Goal: Task Accomplishment & Management: Manage account settings

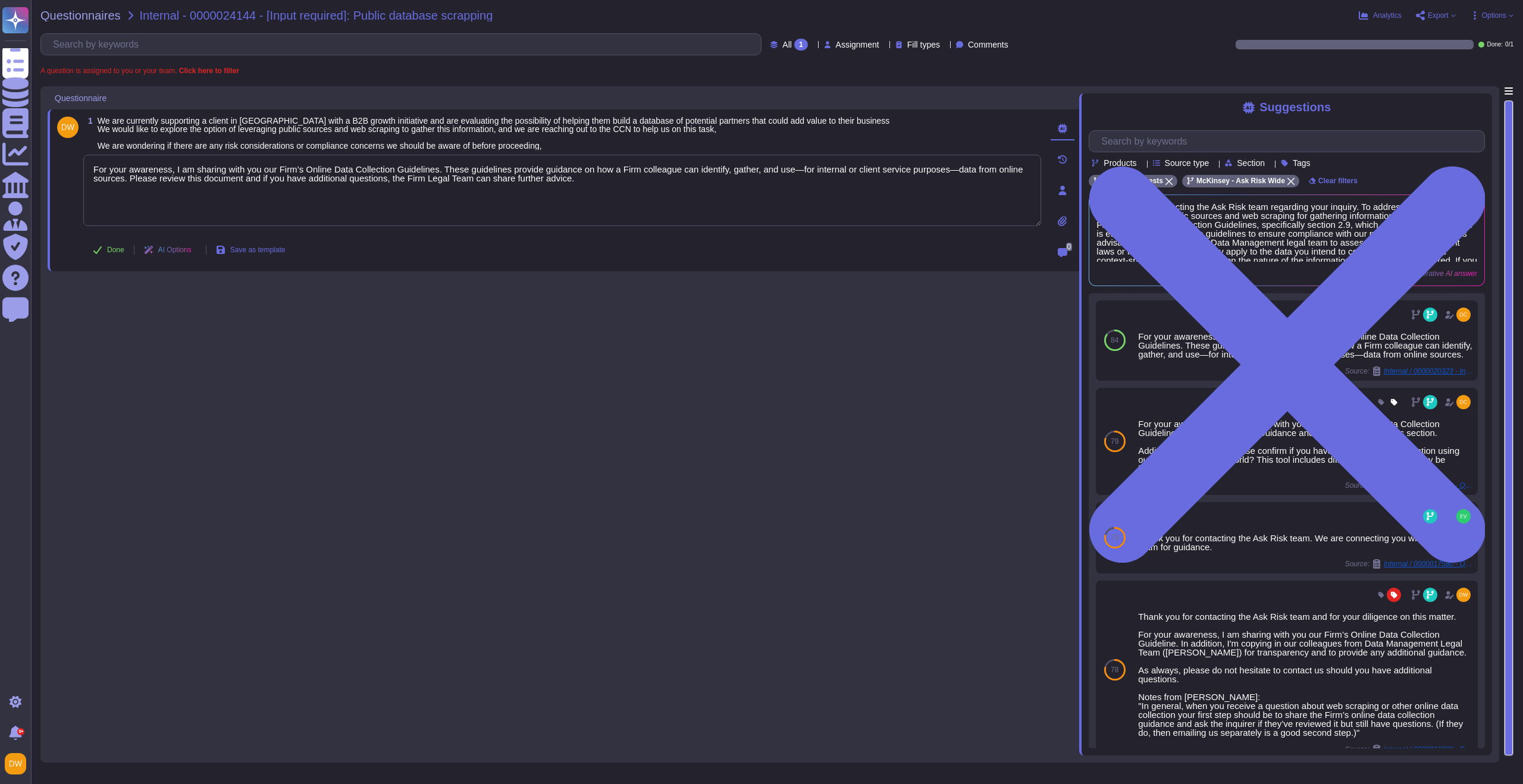
type textarea "For your awareness, I am sharing with you our Firm’s Online Data Collection Gui…"
click at [123, 249] on span "Done" at bounding box center [115, 250] width 17 height 7
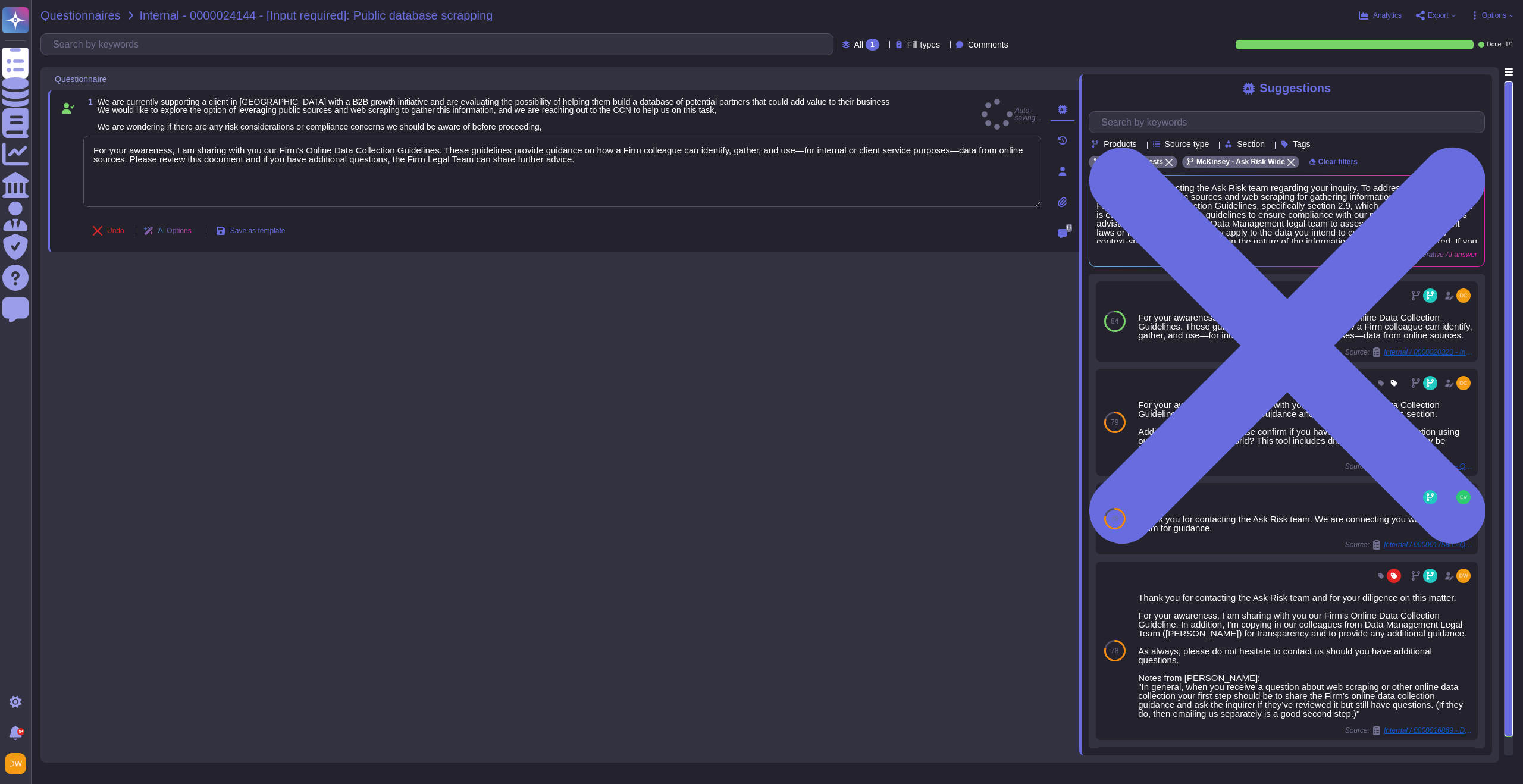
click at [93, 18] on span "Questionnaires" at bounding box center [80, 15] width 80 height 12
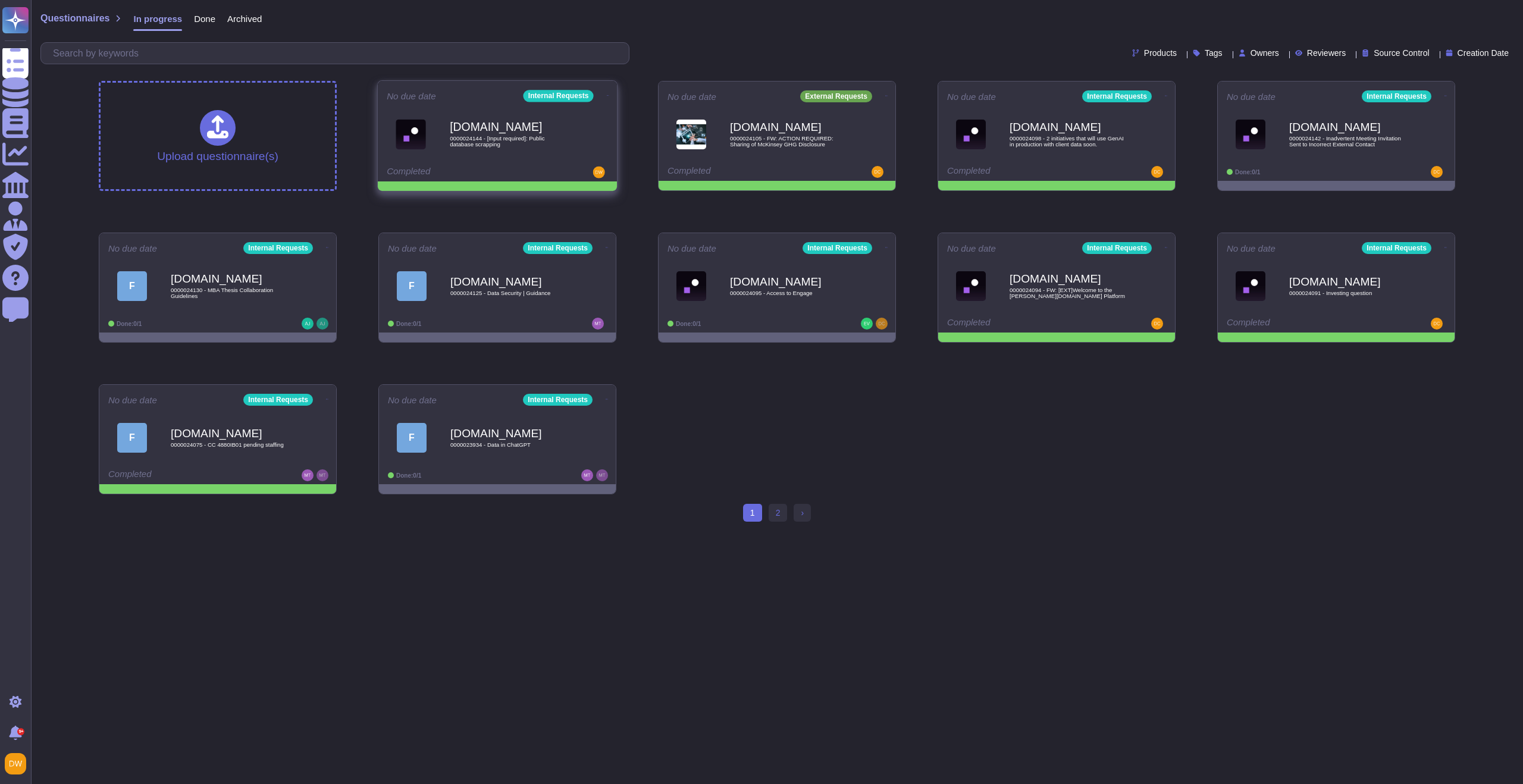
click at [607, 94] on icon at bounding box center [608, 95] width 2 height 3
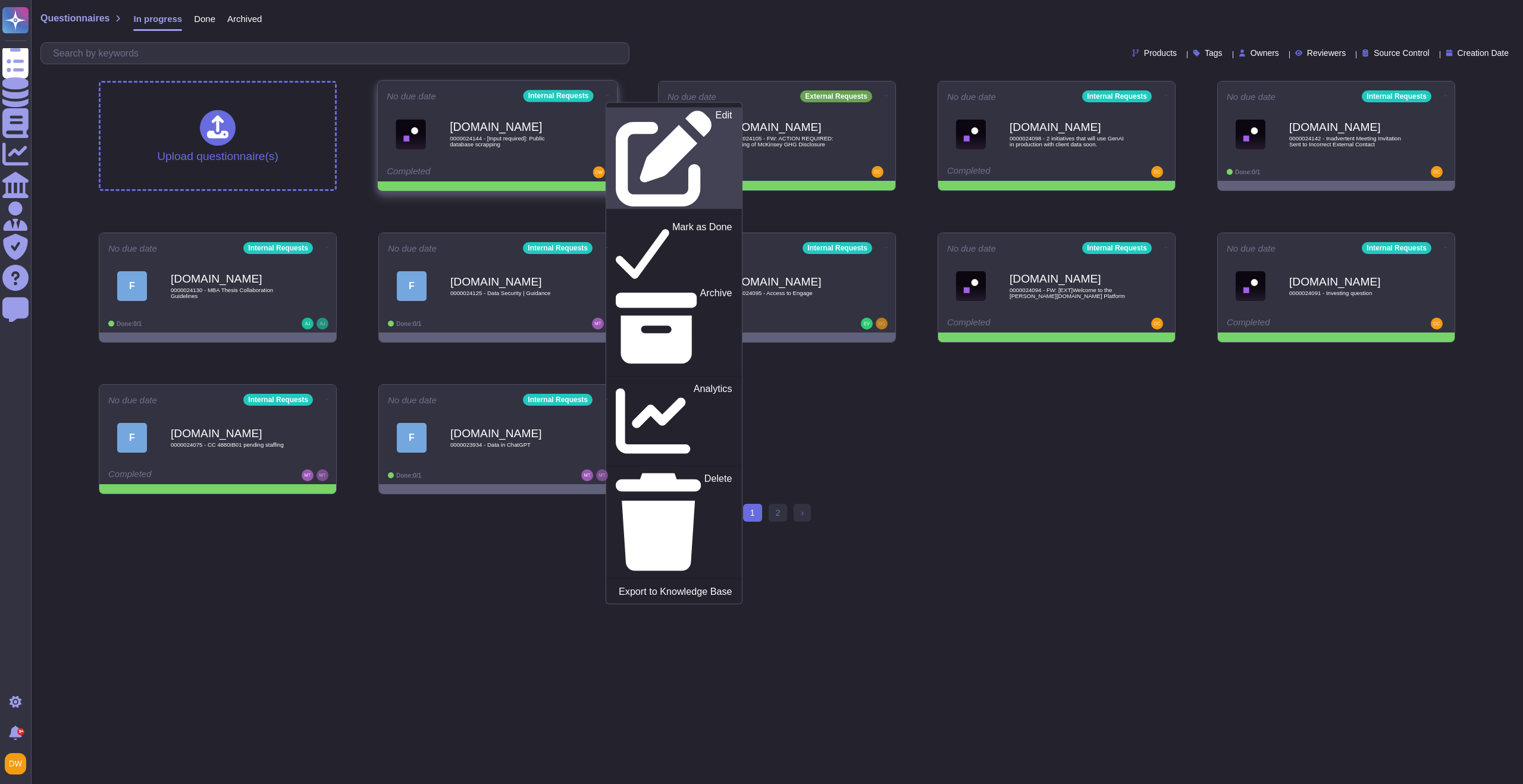
click at [716, 114] on p "Edit" at bounding box center [724, 158] width 17 height 96
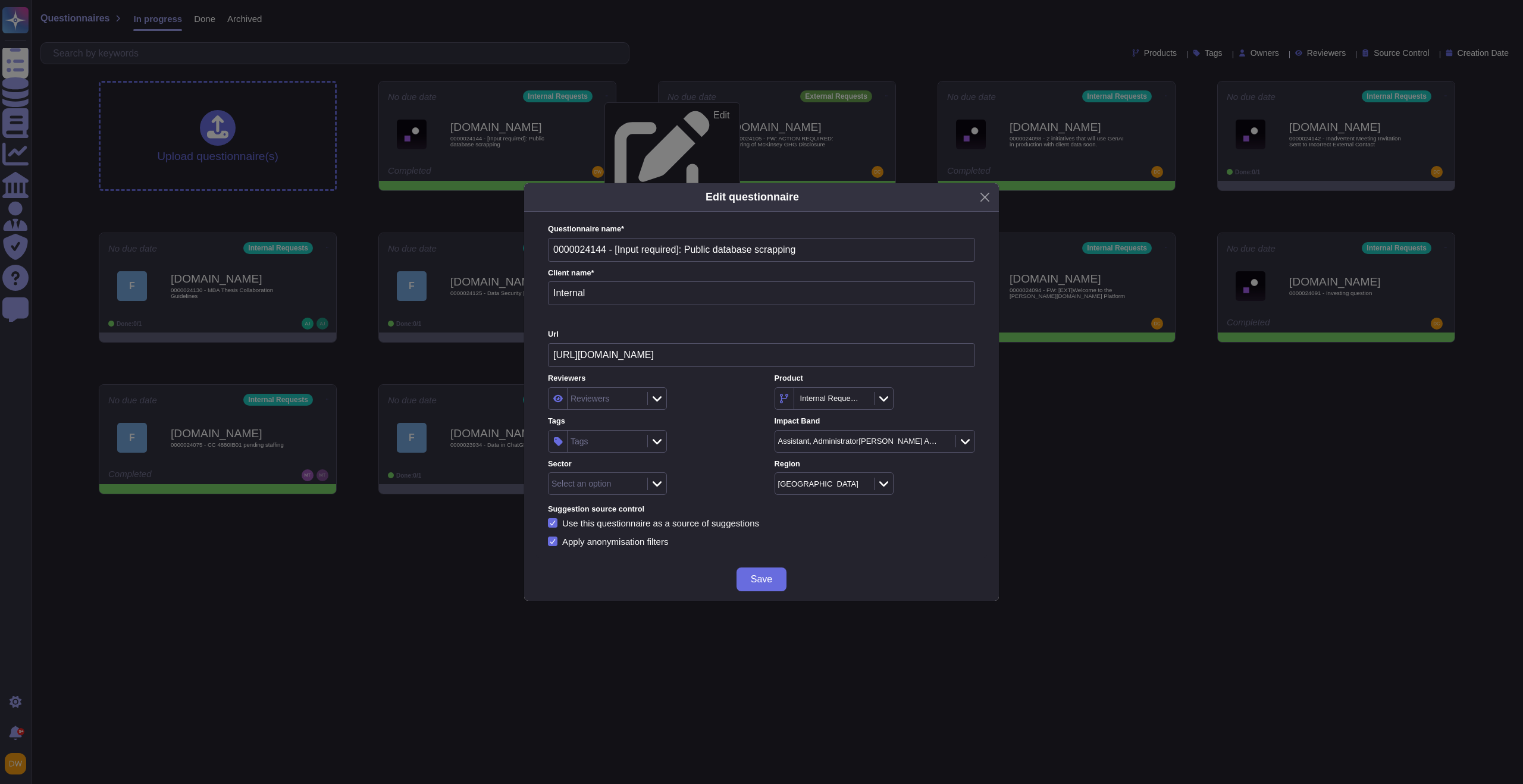
click at [605, 443] on div "Tags" at bounding box center [606, 441] width 77 height 21
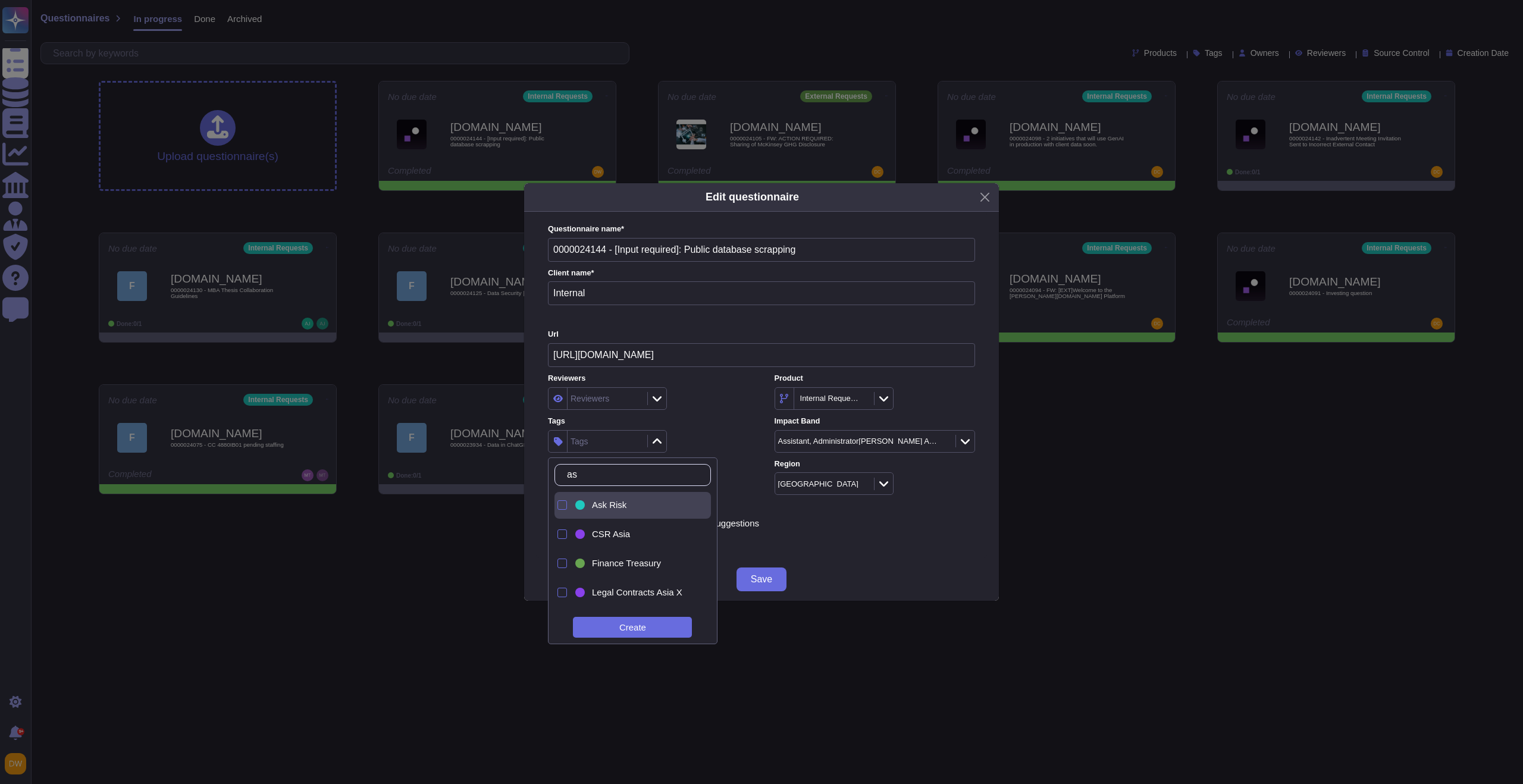
click at [618, 518] on div "Ask Risk" at bounding box center [636, 505] width 125 height 27
type input "a"
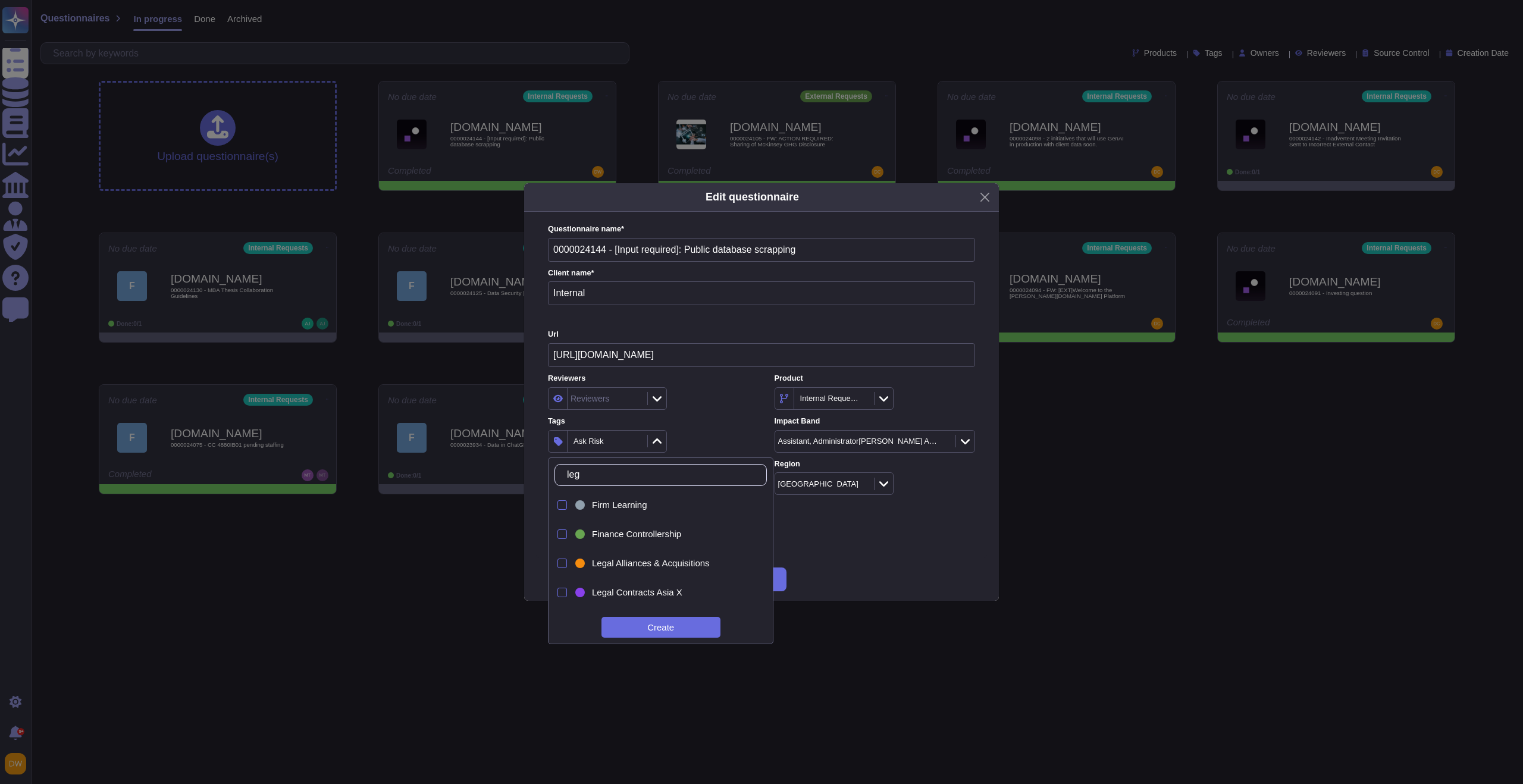
type input "lega"
click at [654, 580] on span "Legal Data Privacy" at bounding box center [629, 576] width 75 height 11
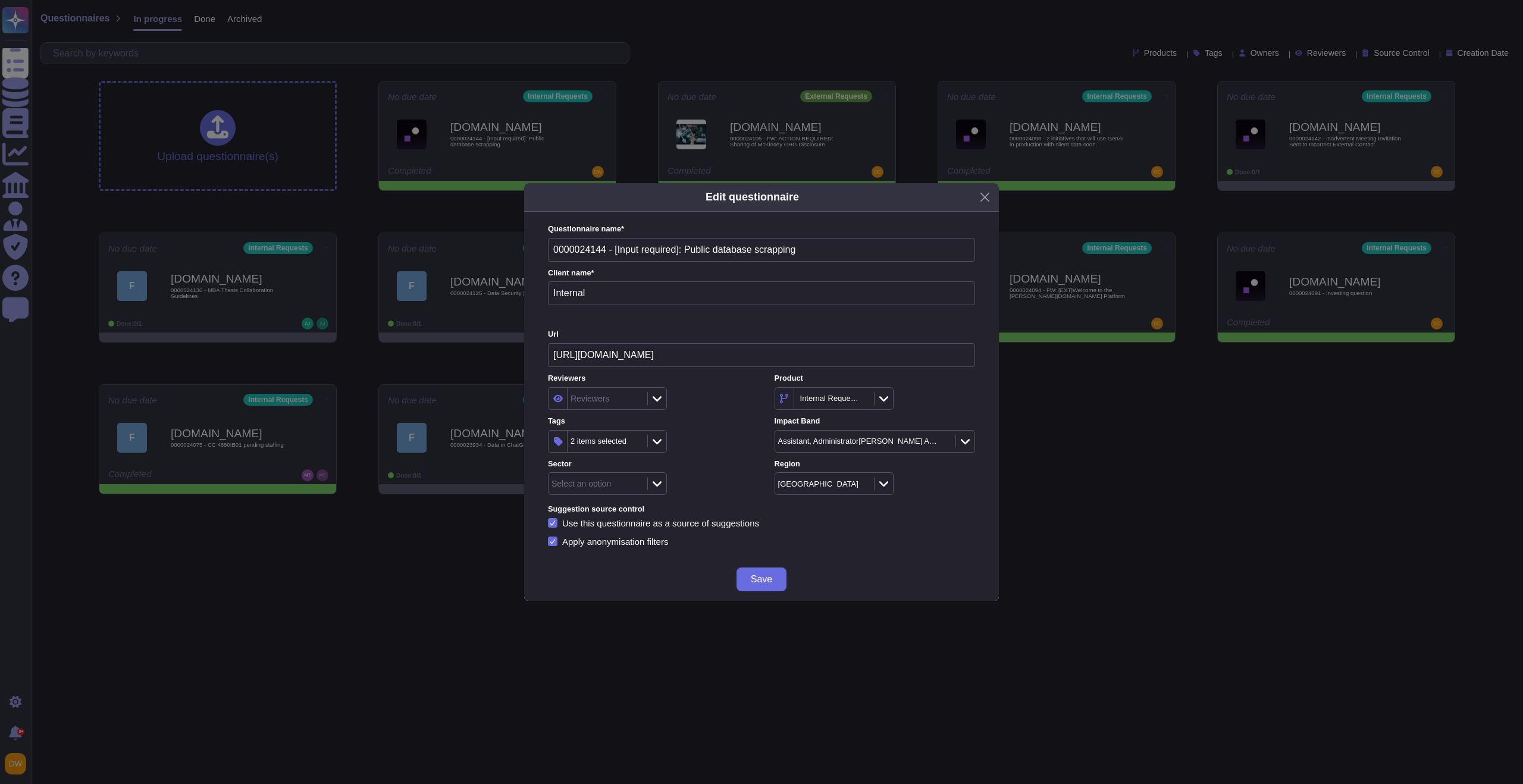
click at [884, 541] on div "Apply anonymisation filters" at bounding box center [761, 541] width 427 height 9
click at [767, 572] on button "Save" at bounding box center [761, 579] width 50 height 24
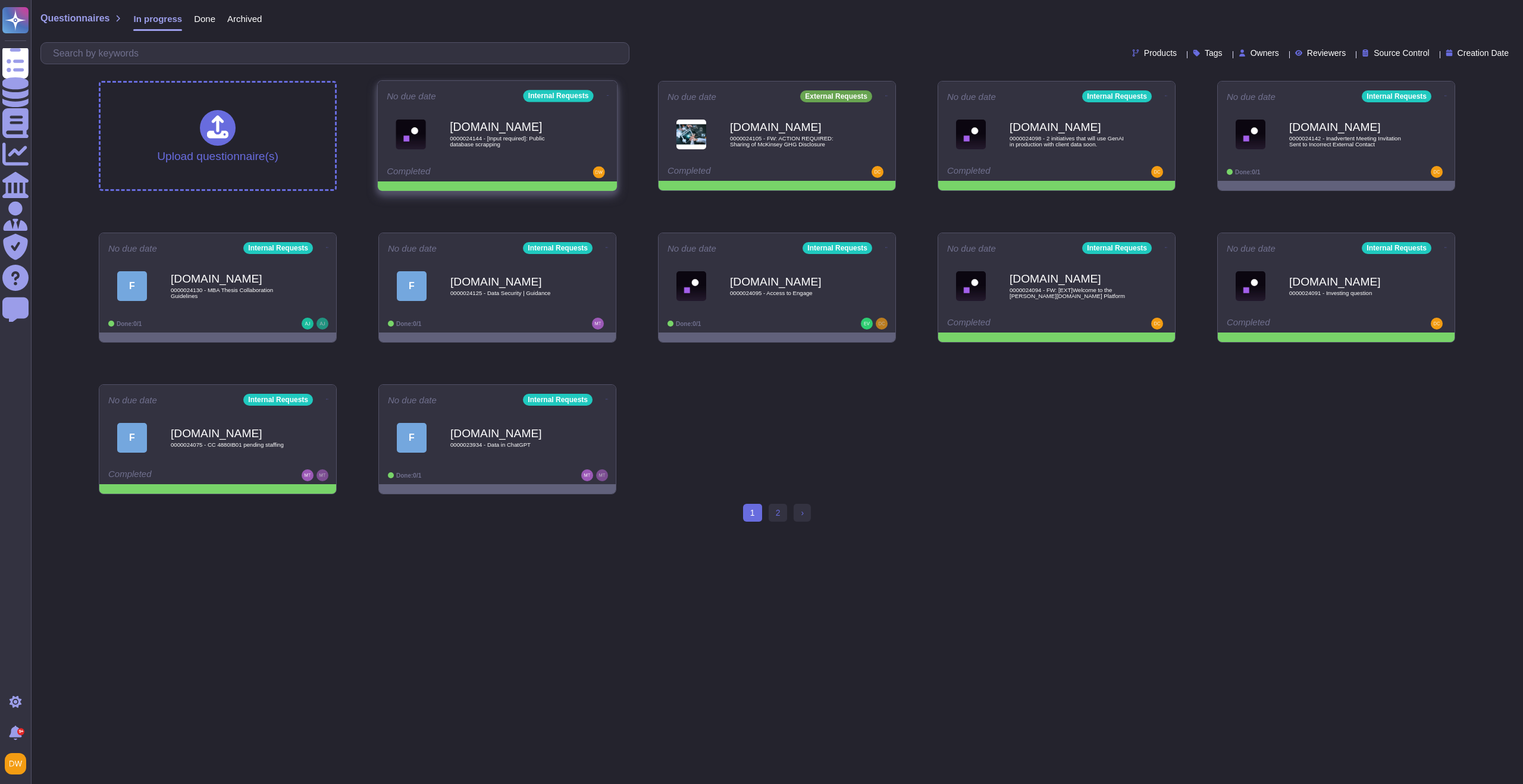
click at [607, 95] on icon at bounding box center [608, 95] width 2 height 1
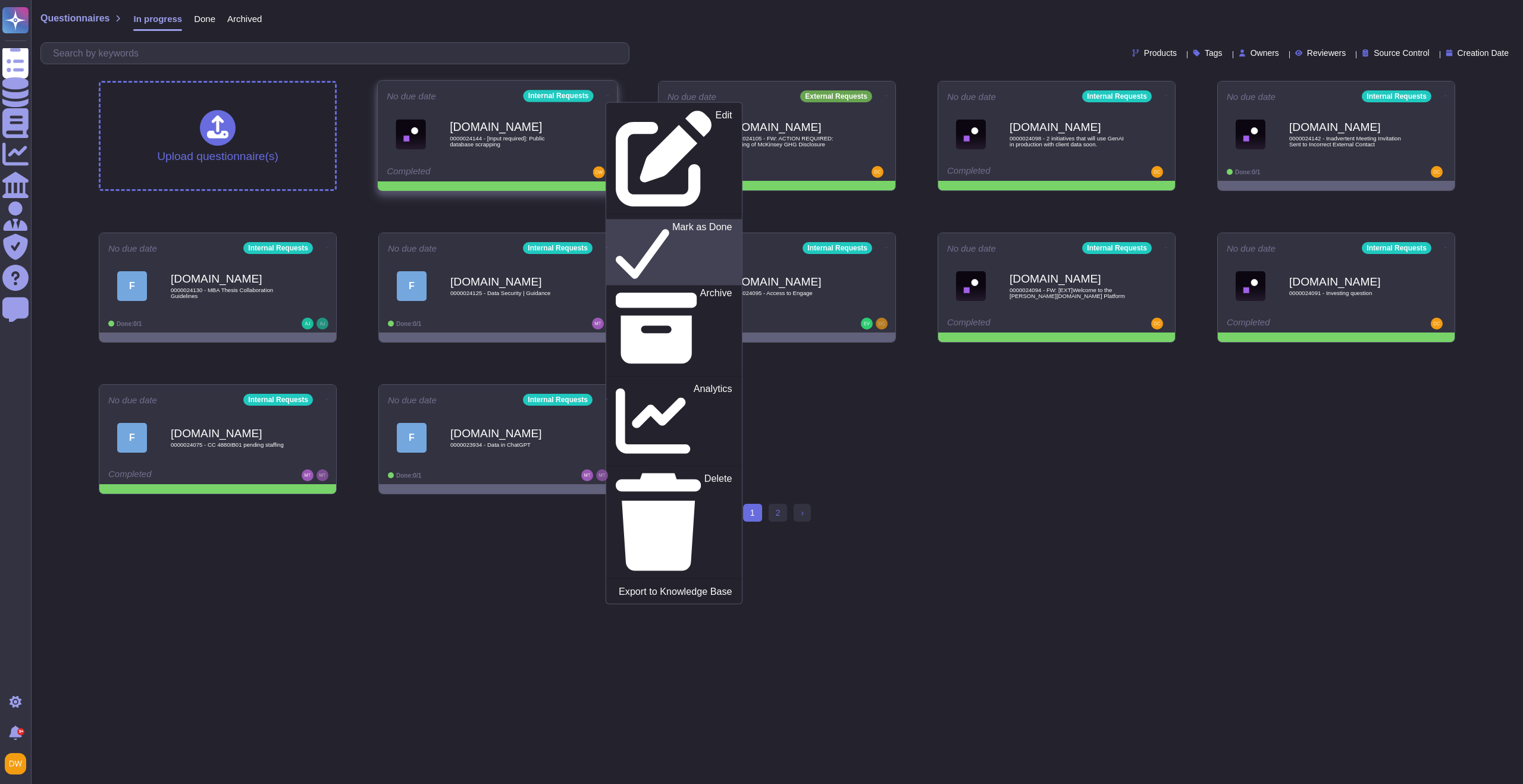
click at [672, 222] on p "Mark as Done" at bounding box center [702, 252] width 60 height 61
